Goal: Transaction & Acquisition: Download file/media

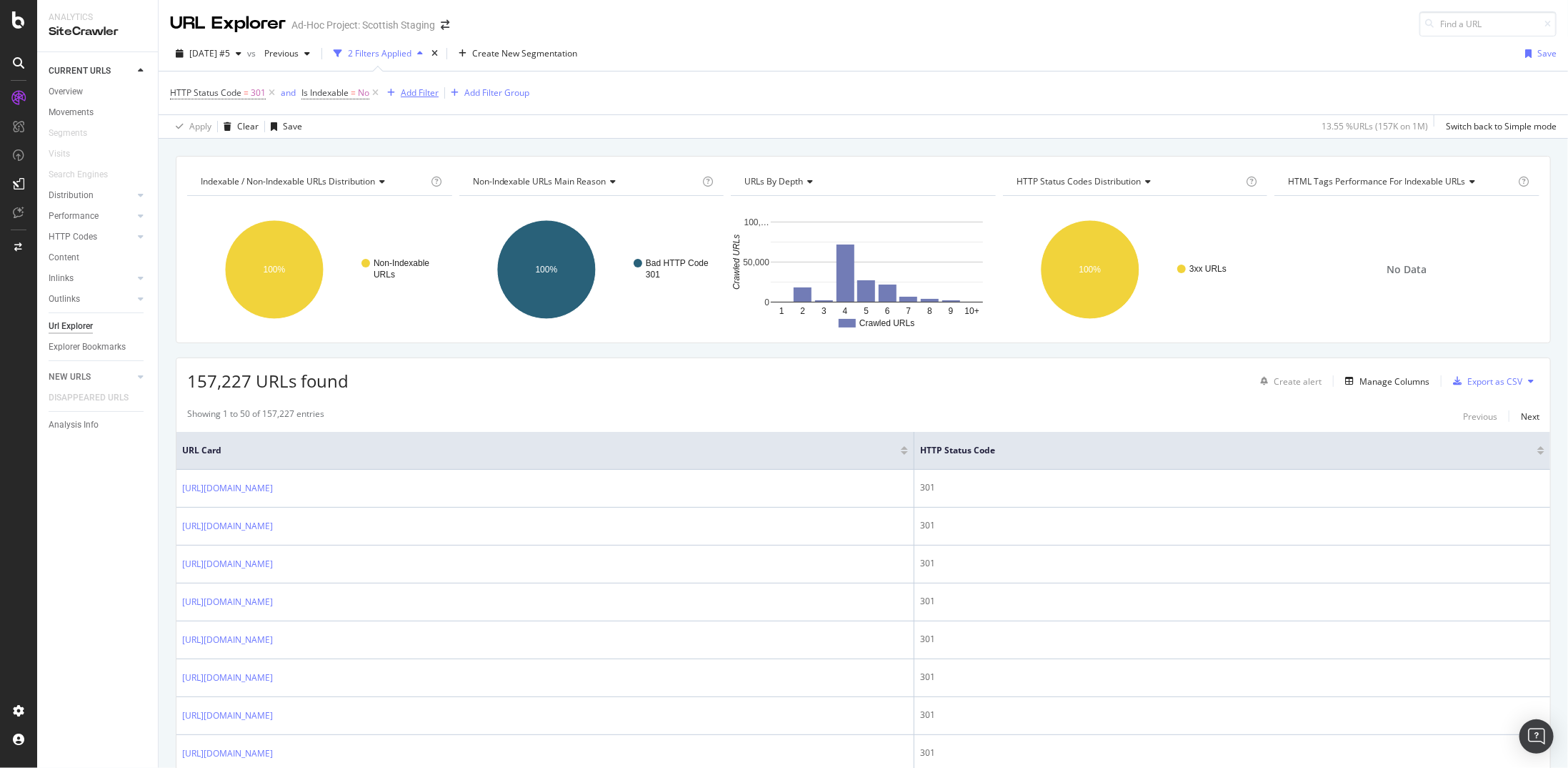
click at [417, 97] on div "Add Filter" at bounding box center [420, 93] width 38 height 12
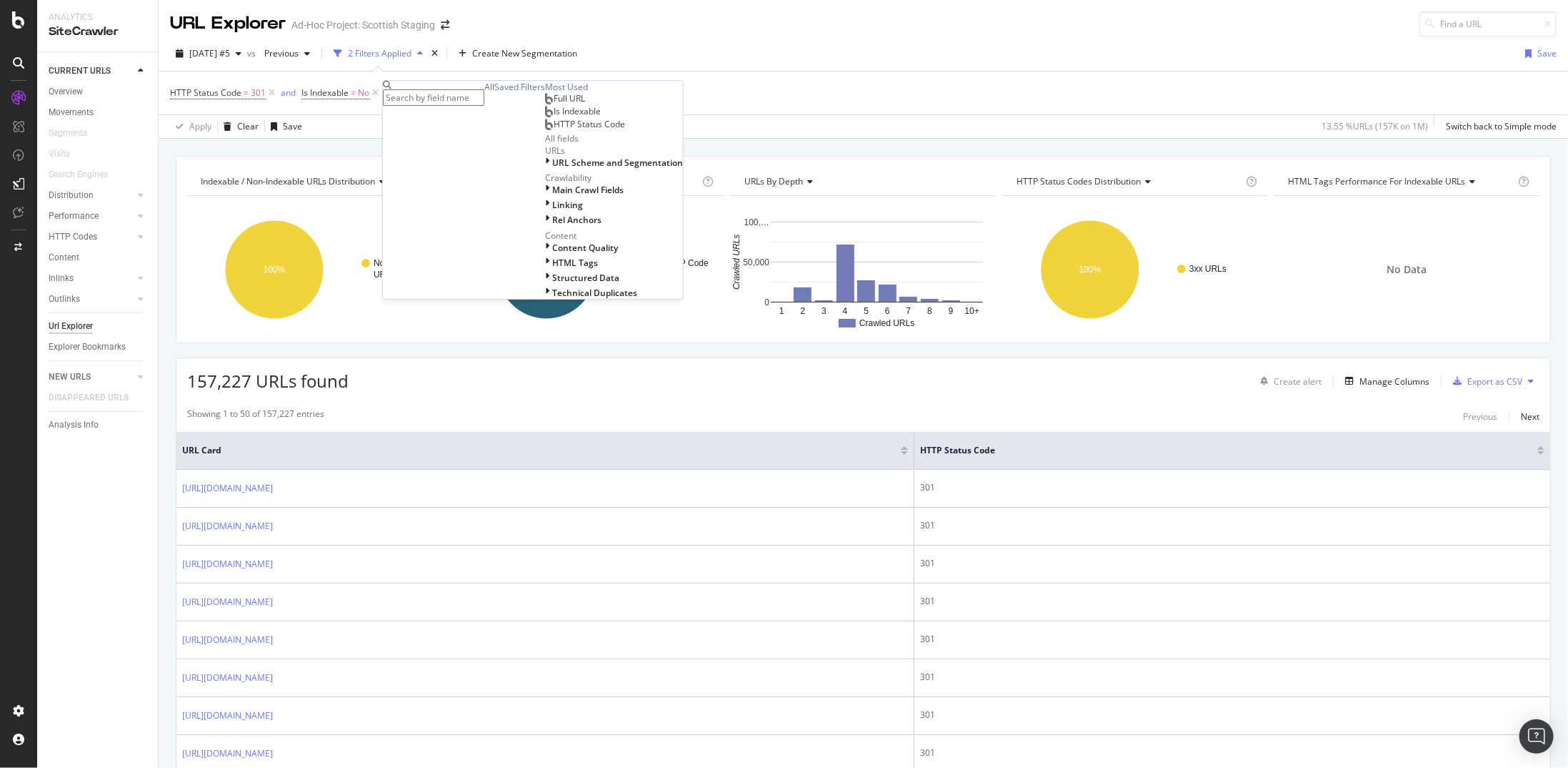
click at [472, 95] on input "text" at bounding box center [434, 97] width 101 height 16
click at [553, 104] on span "Full URL" at bounding box center [569, 98] width 31 height 12
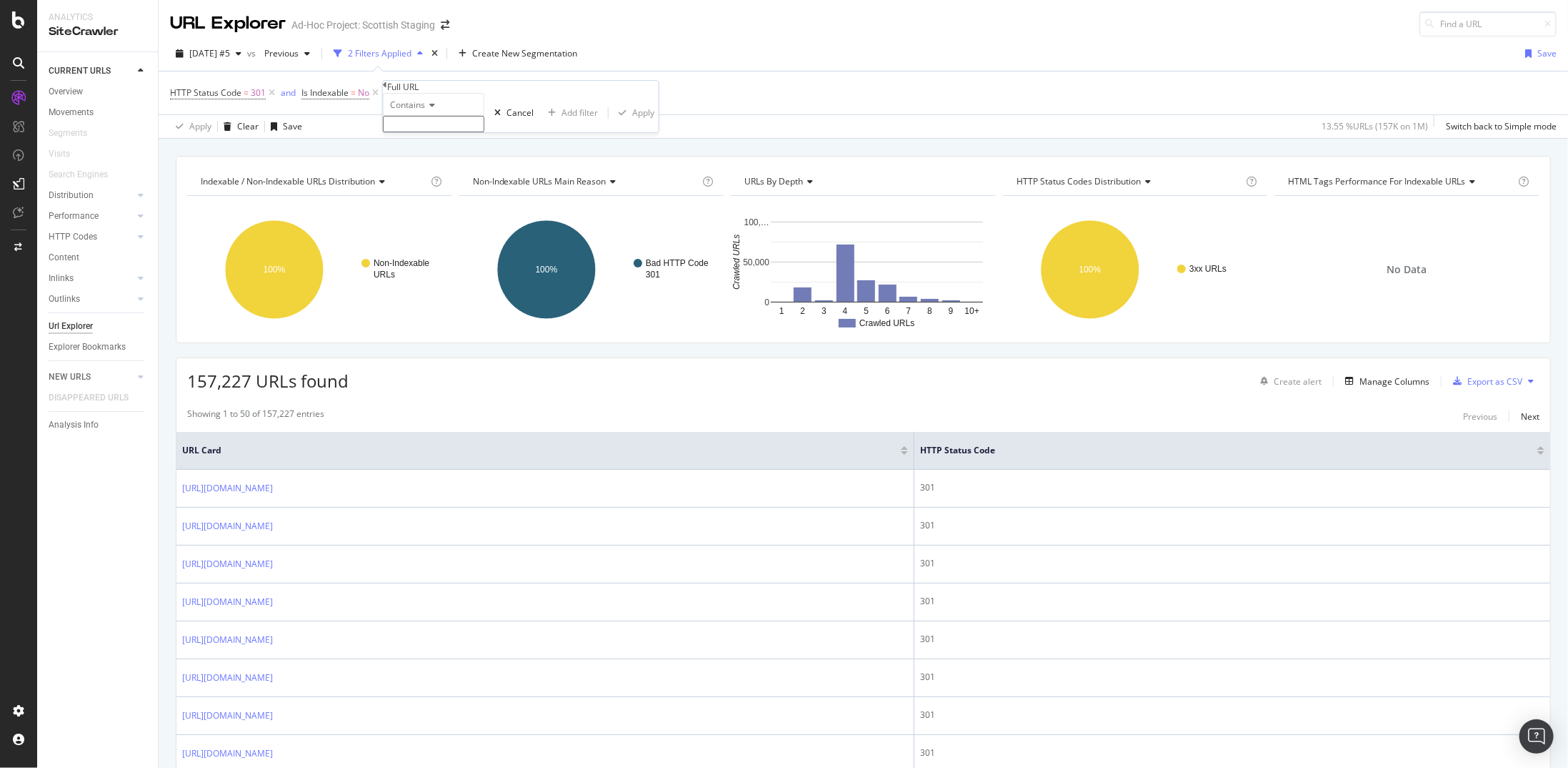
click at [443, 115] on div "Contains" at bounding box center [434, 104] width 101 height 23
click at [454, 205] on span "Doesn't end with" at bounding box center [420, 199] width 67 height 12
click at [468, 132] on div "Doesn't end with Cancel Add filter Apply" at bounding box center [521, 112] width 276 height 39
click at [456, 111] on span "Doesn't end with" at bounding box center [423, 105] width 67 height 12
drag, startPoint x: 456, startPoint y: 261, endPoint x: 446, endPoint y: 206, distance: 55.9
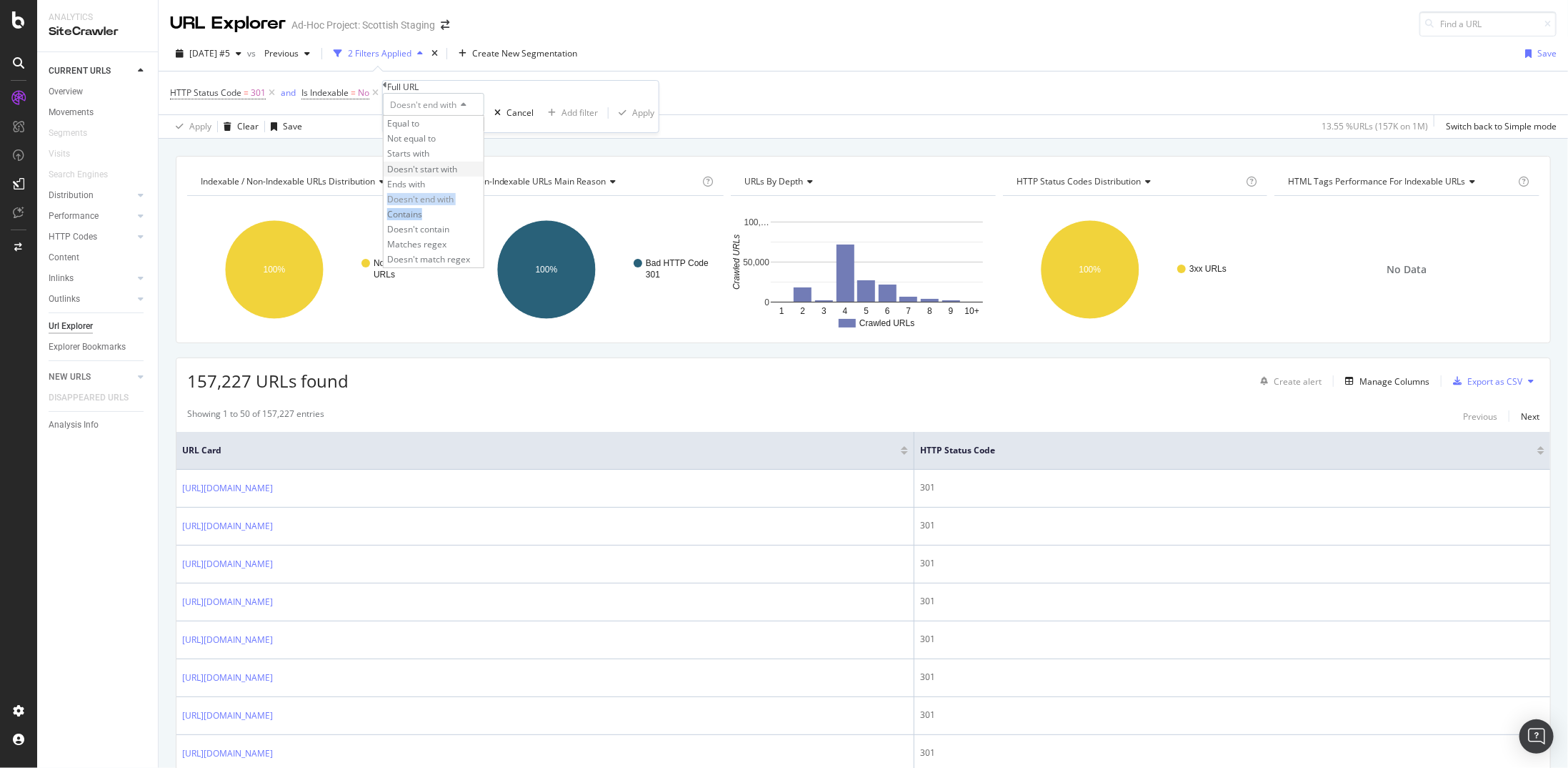
click at [448, 216] on div "Equal to Not equal to Starts with Doesn't start with Ends with Doesn't end with…" at bounding box center [434, 191] width 101 height 152
click at [423, 190] on span "Ends with" at bounding box center [406, 184] width 38 height 12
click at [439, 132] on input "text" at bounding box center [434, 123] width 101 height 16
type input "/"
click at [632, 123] on div "Apply" at bounding box center [644, 117] width 23 height 12
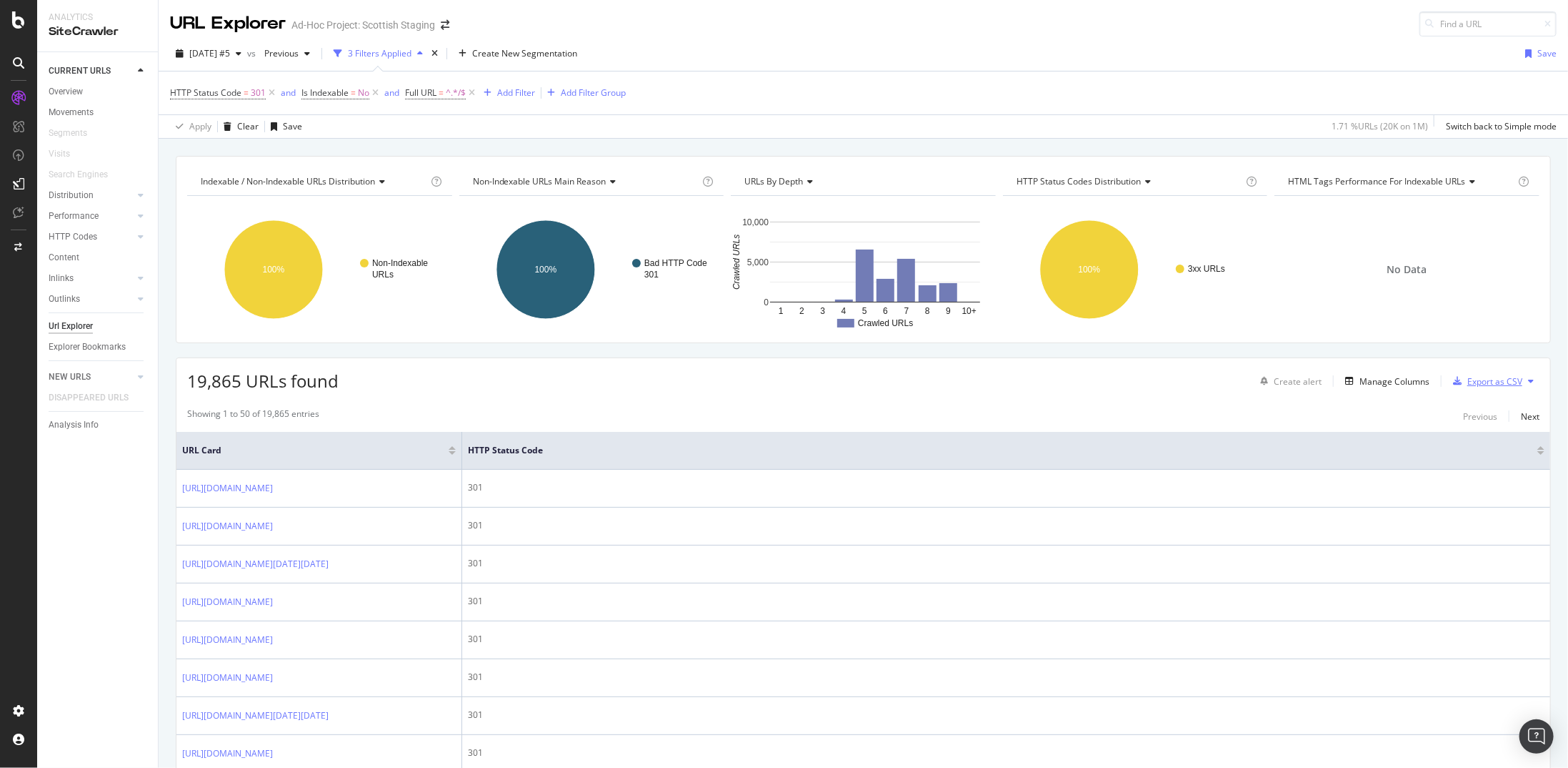
click at [1453, 377] on icon "button" at bounding box center [1457, 381] width 9 height 9
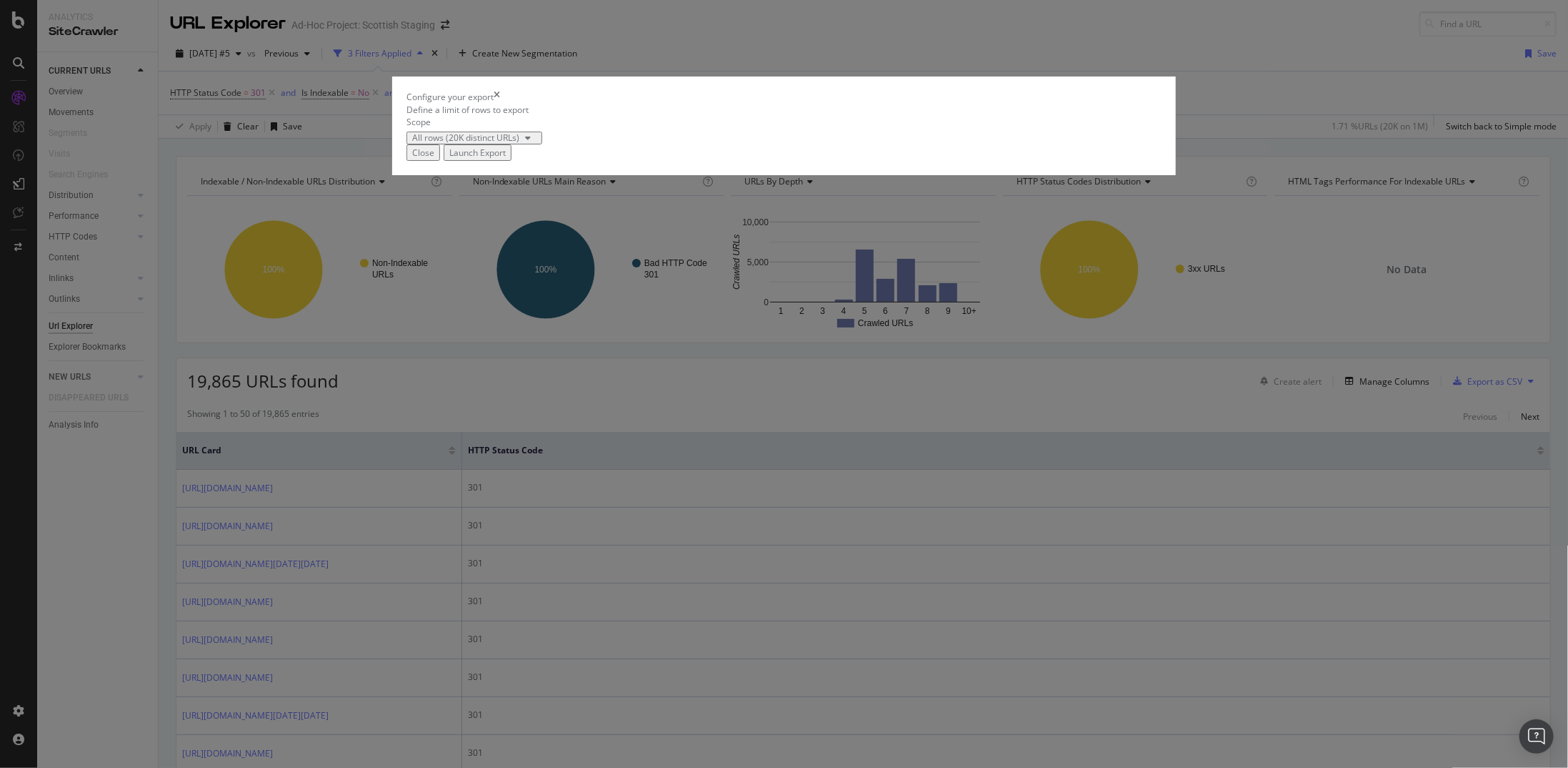
click at [512, 161] on button "Launch Export" at bounding box center [478, 152] width 68 height 16
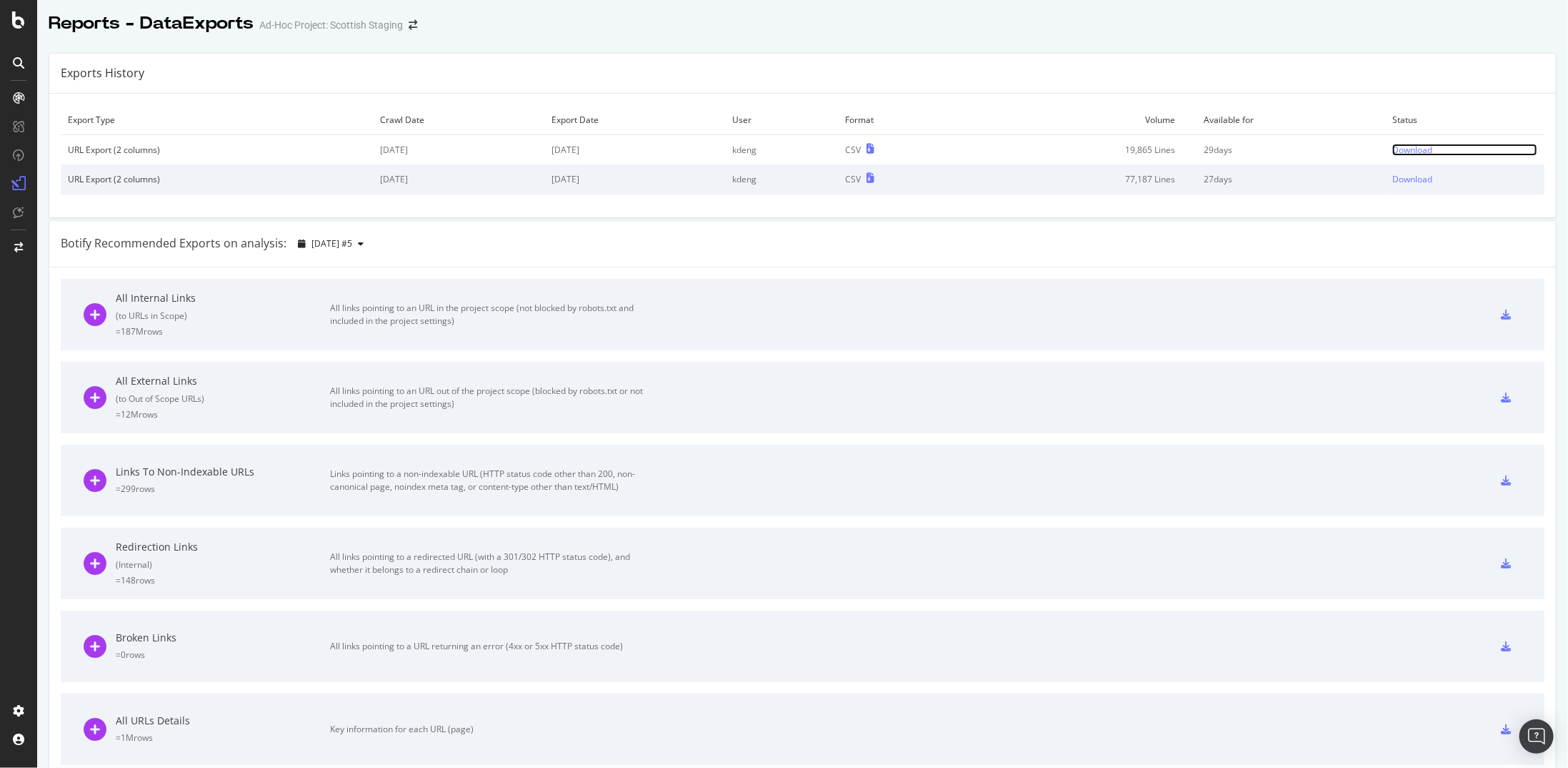
click at [1393, 148] on div "Download" at bounding box center [1412, 150] width 40 height 12
